Goal: Information Seeking & Learning: Learn about a topic

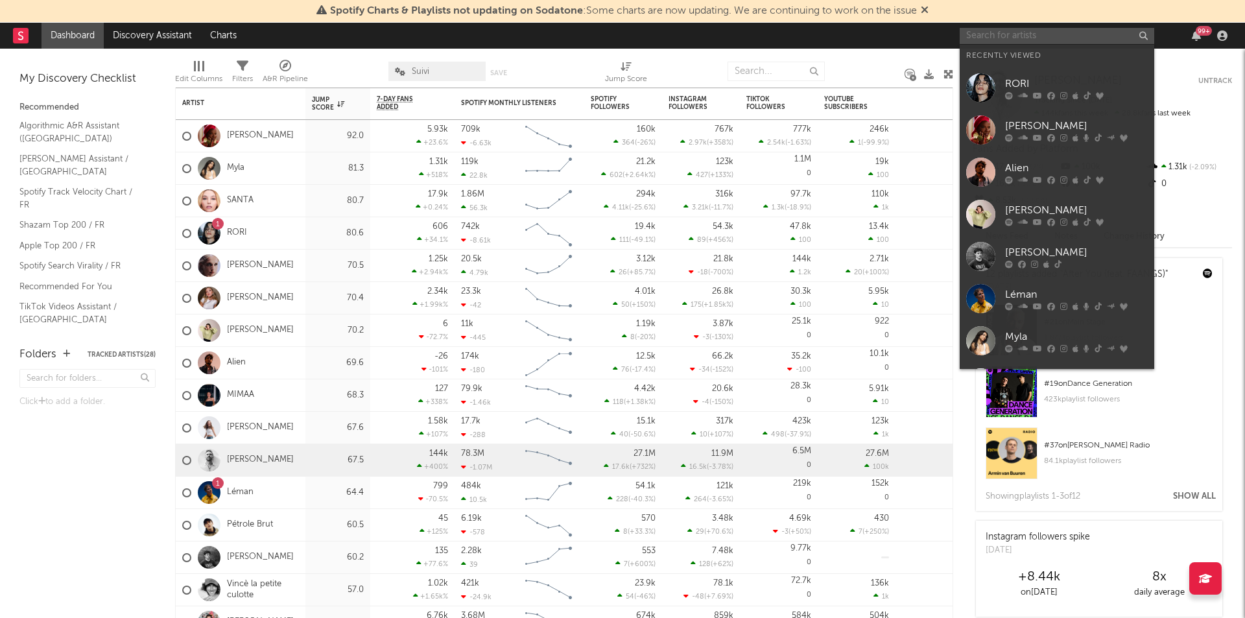
click at [1075, 30] on input "text" at bounding box center [1056, 36] width 194 height 16
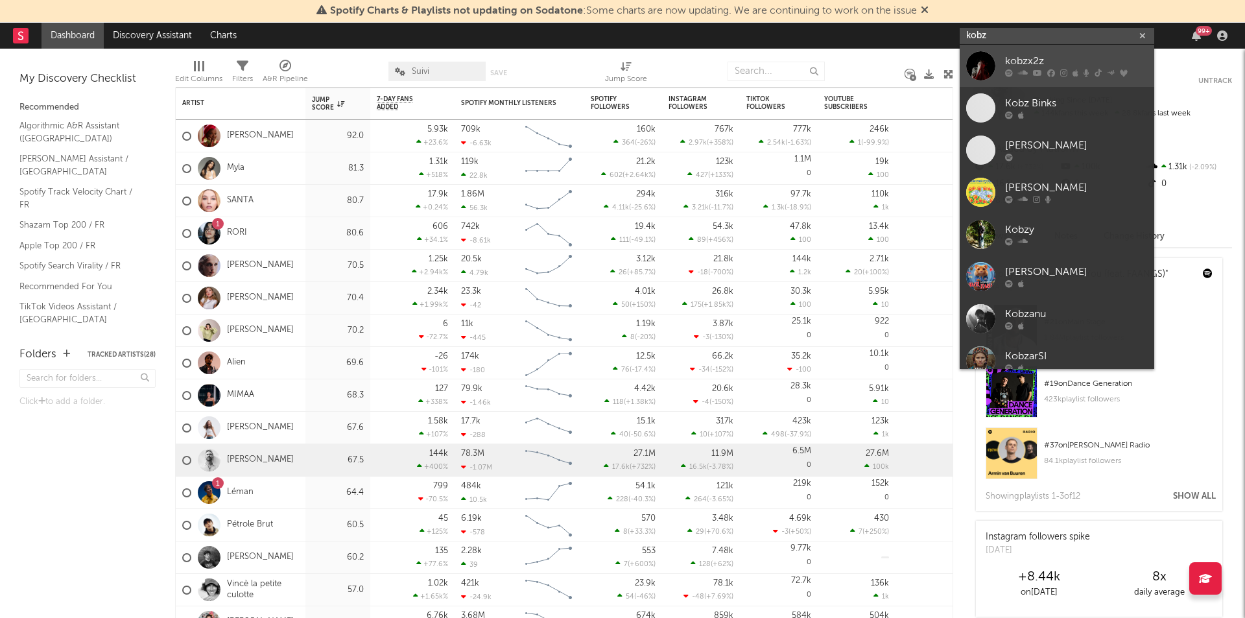
type input "kobz"
click at [1018, 62] on div "kobzx2z" at bounding box center [1076, 62] width 143 height 16
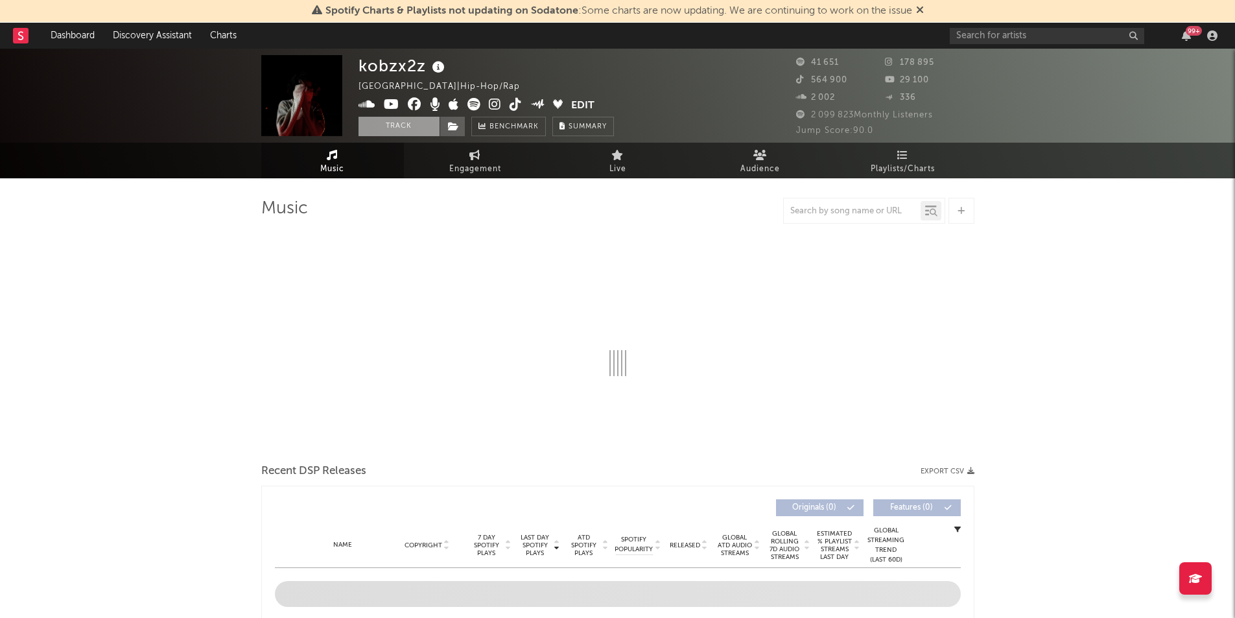
click at [397, 130] on button "Track" at bounding box center [398, 126] width 81 height 19
select select "6m"
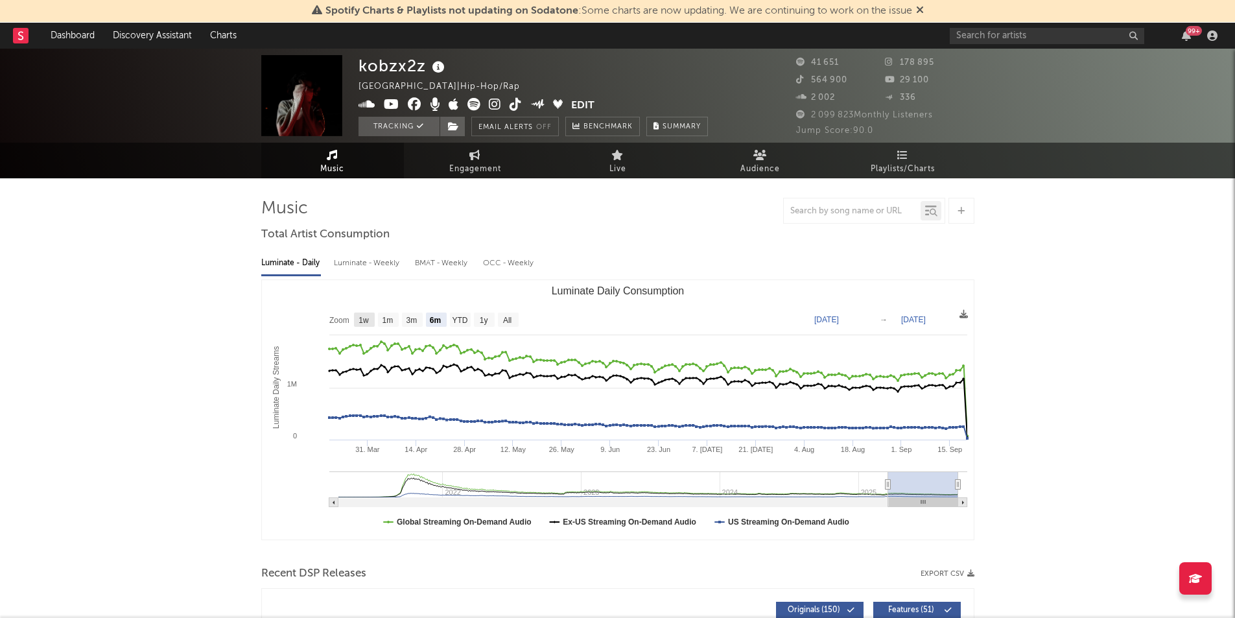
click at [370, 318] on rect "Luminate Daily Consumption" at bounding box center [364, 319] width 21 height 14
select select "1w"
type input "[DATE]"
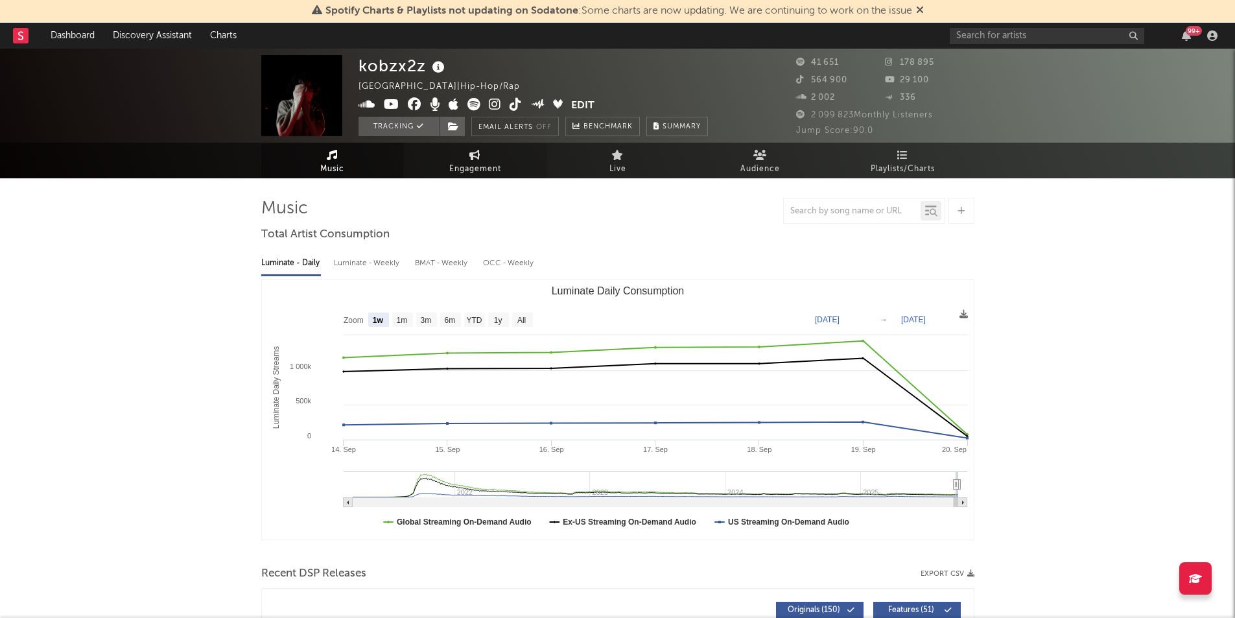
click at [477, 164] on span "Engagement" at bounding box center [475, 169] width 52 height 16
select select "1w"
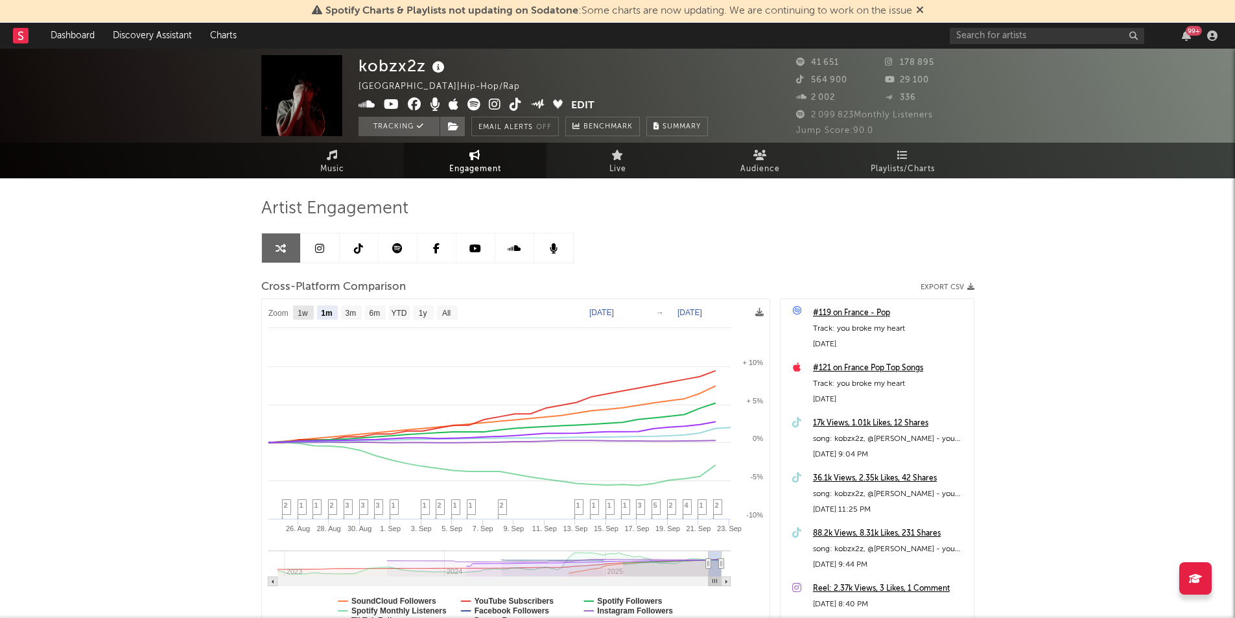
click at [298, 312] on text "1w" at bounding box center [303, 313] width 10 height 9
select select "1w"
type input "[DATE]"
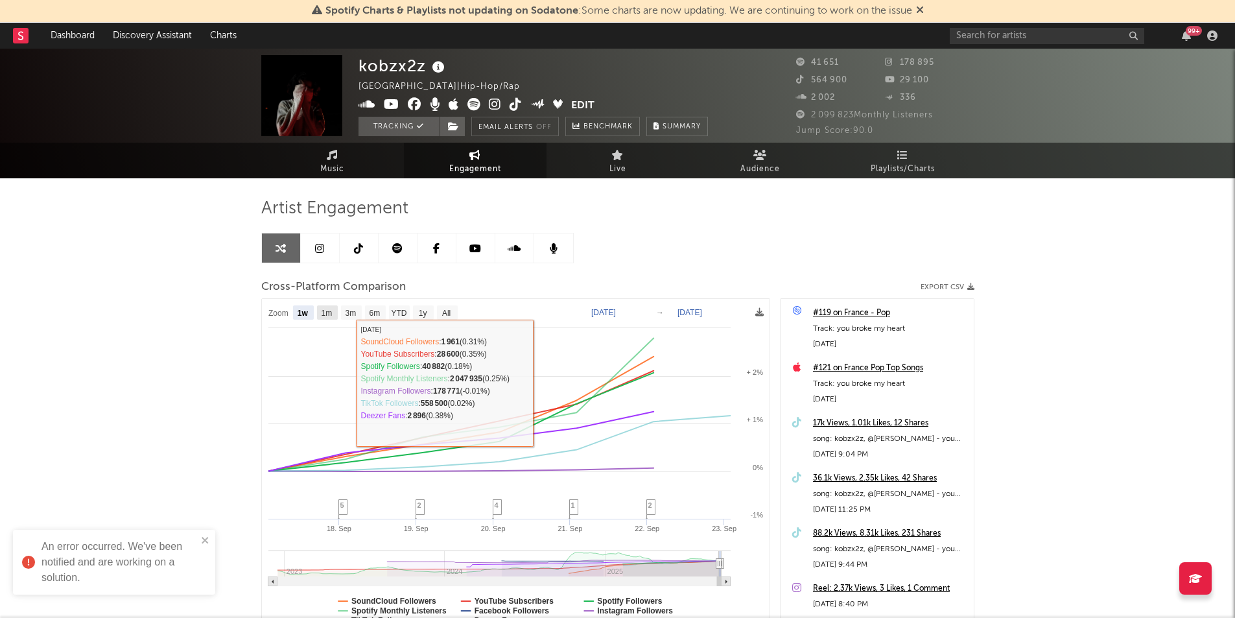
click at [327, 309] on text "1m" at bounding box center [326, 313] width 11 height 9
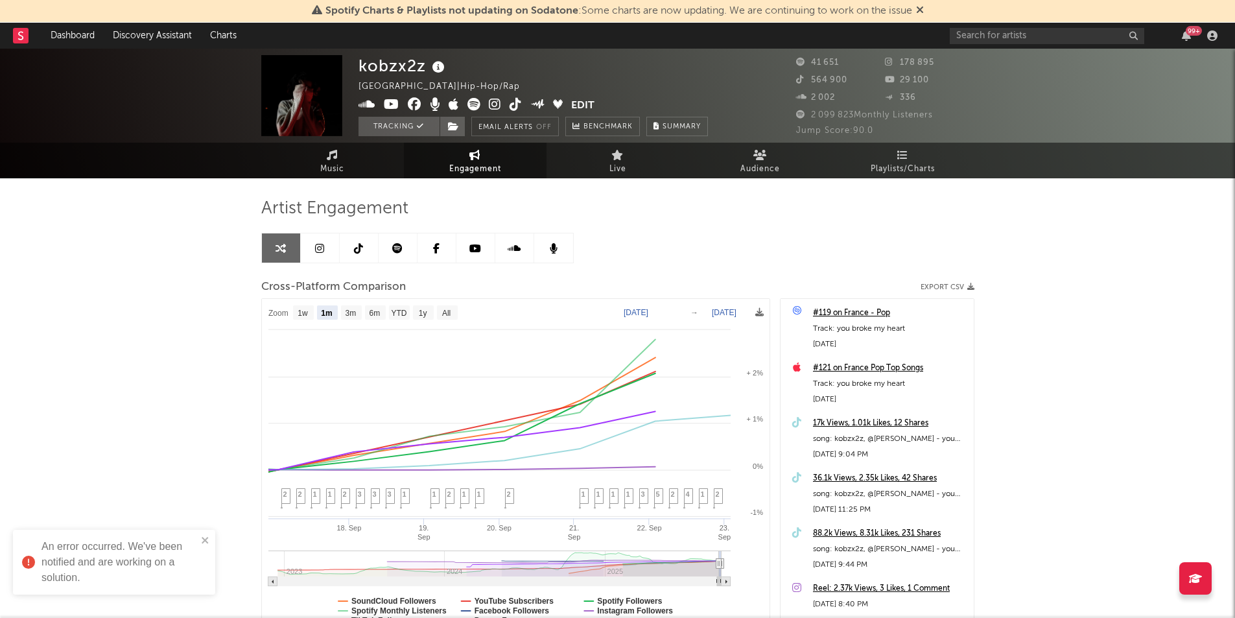
select select "1m"
type input "[DATE]"
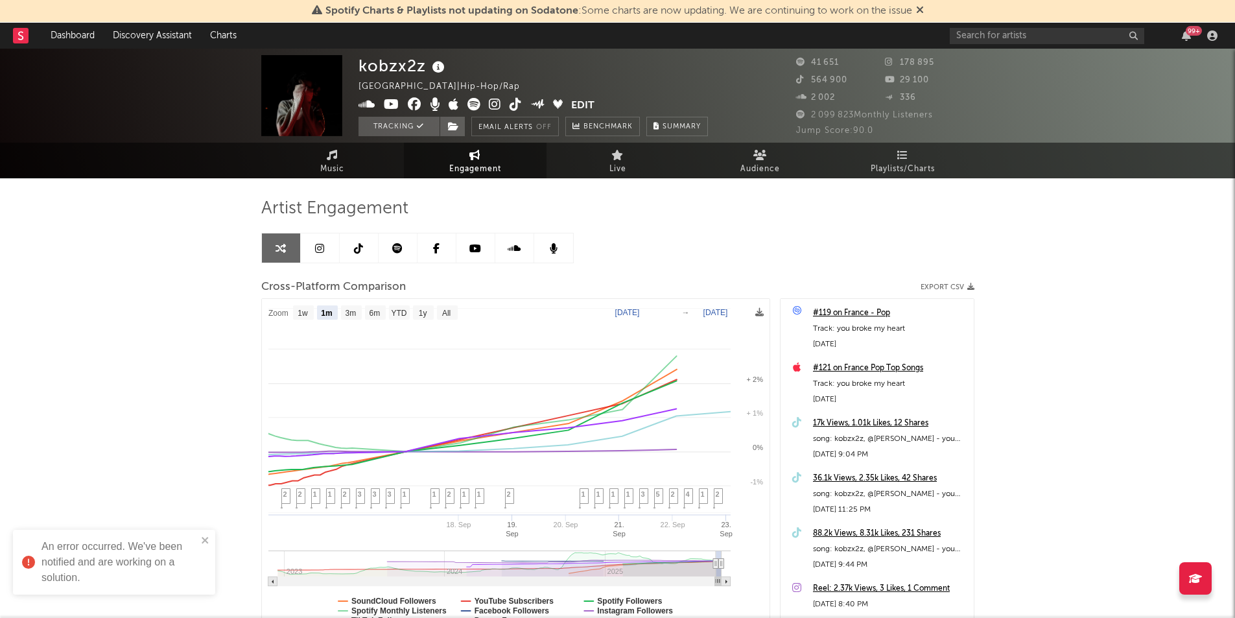
select select "1m"
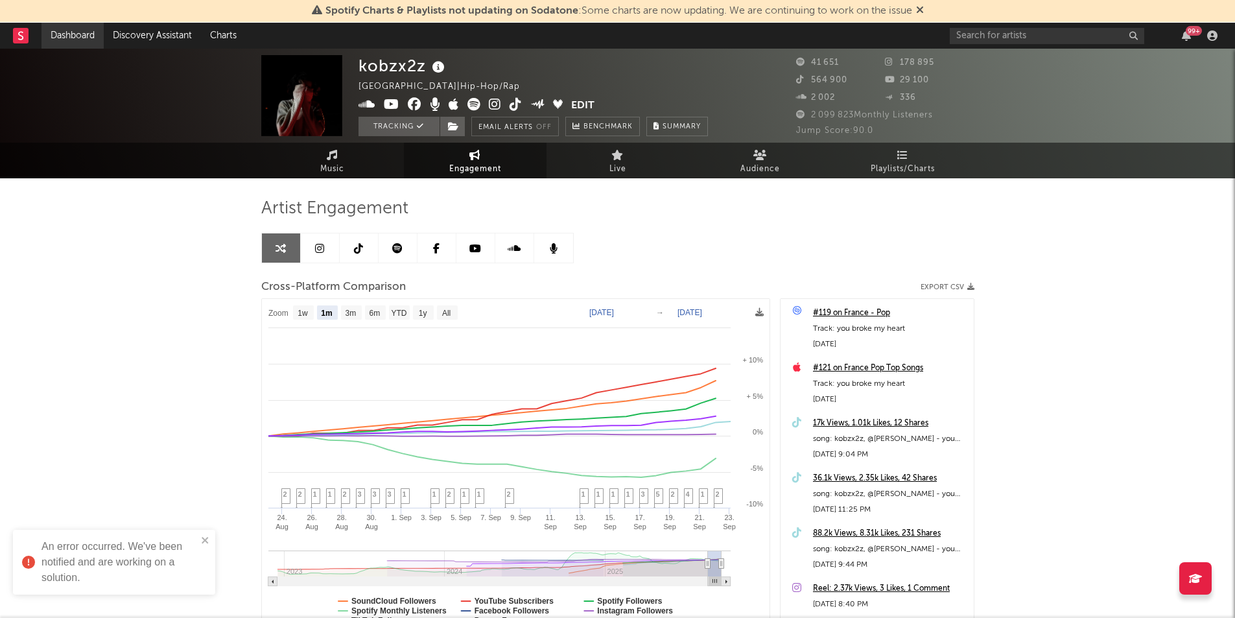
click at [71, 34] on link "Dashboard" at bounding box center [72, 36] width 62 height 26
